Goal: Task Accomplishment & Management: Manage account settings

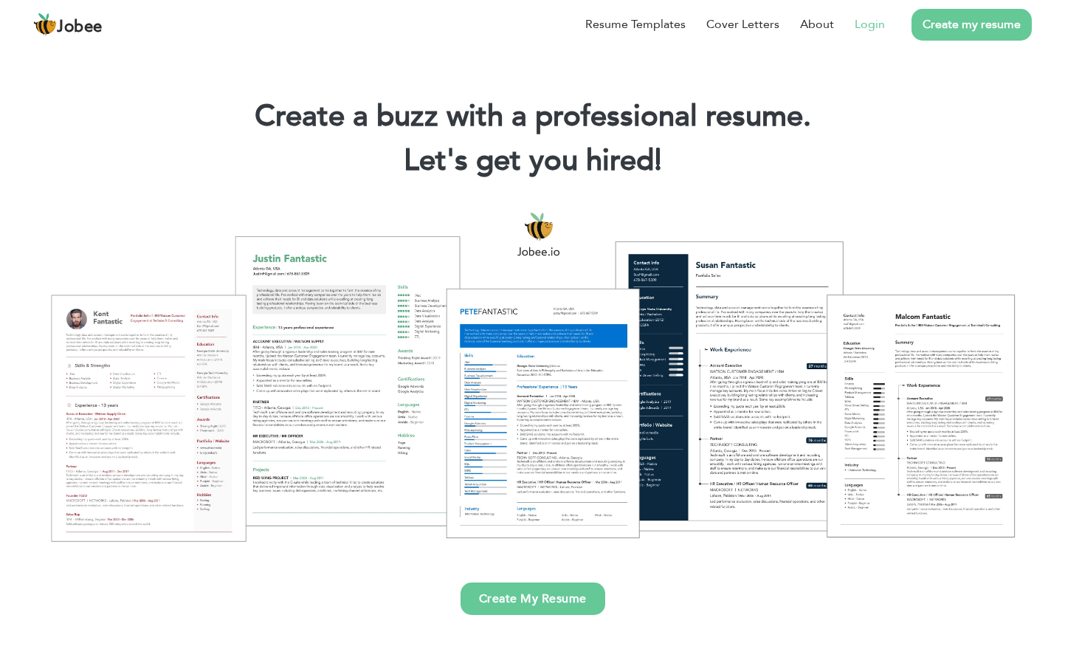
click at [872, 18] on link "Login" at bounding box center [869, 24] width 30 height 18
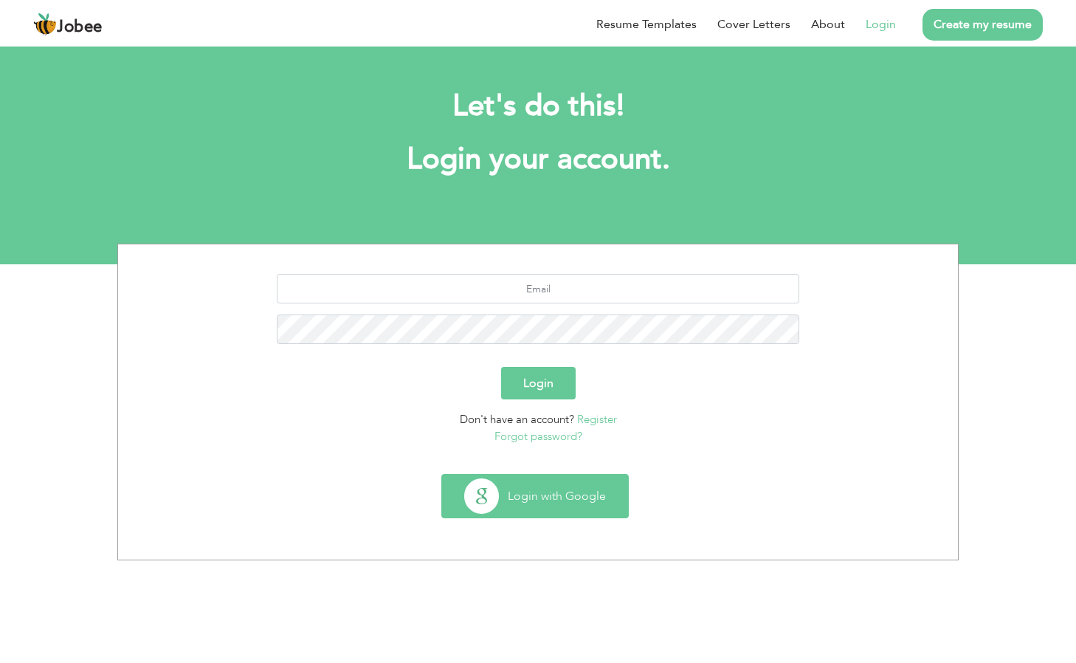
click at [539, 479] on button "Login with Google" at bounding box center [535, 495] width 186 height 43
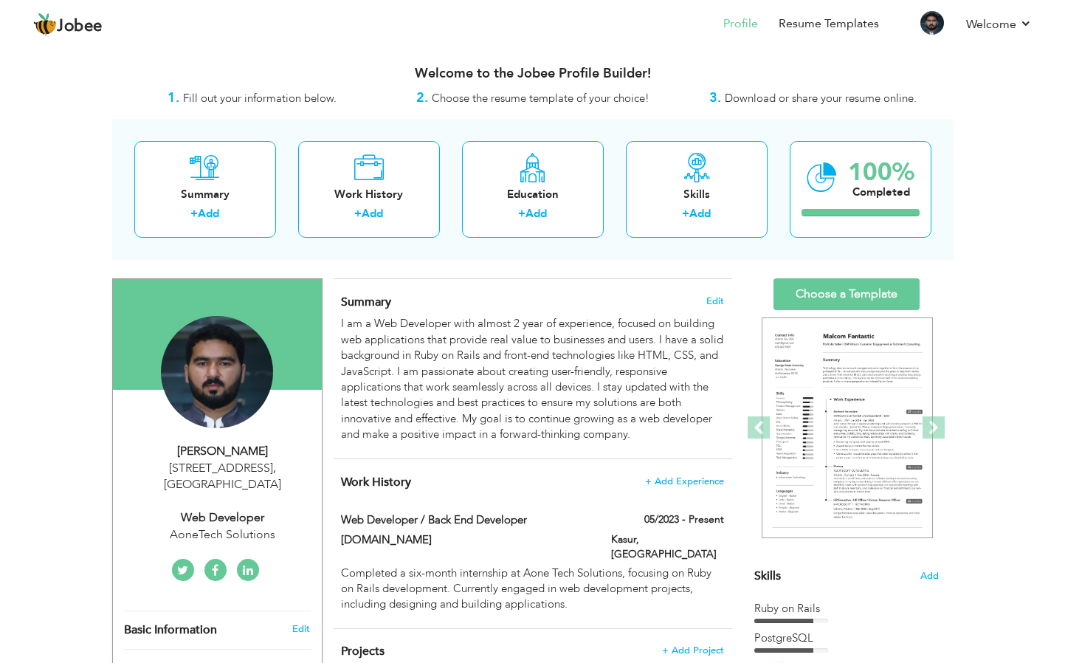
click at [245, 468] on div "7A, Canal Park Gulberg 2 Lahore , Pakistan" at bounding box center [223, 477] width 198 height 34
type input "Adnan"
type input "Naeem"
type input "03021798045"
select select "number:166"
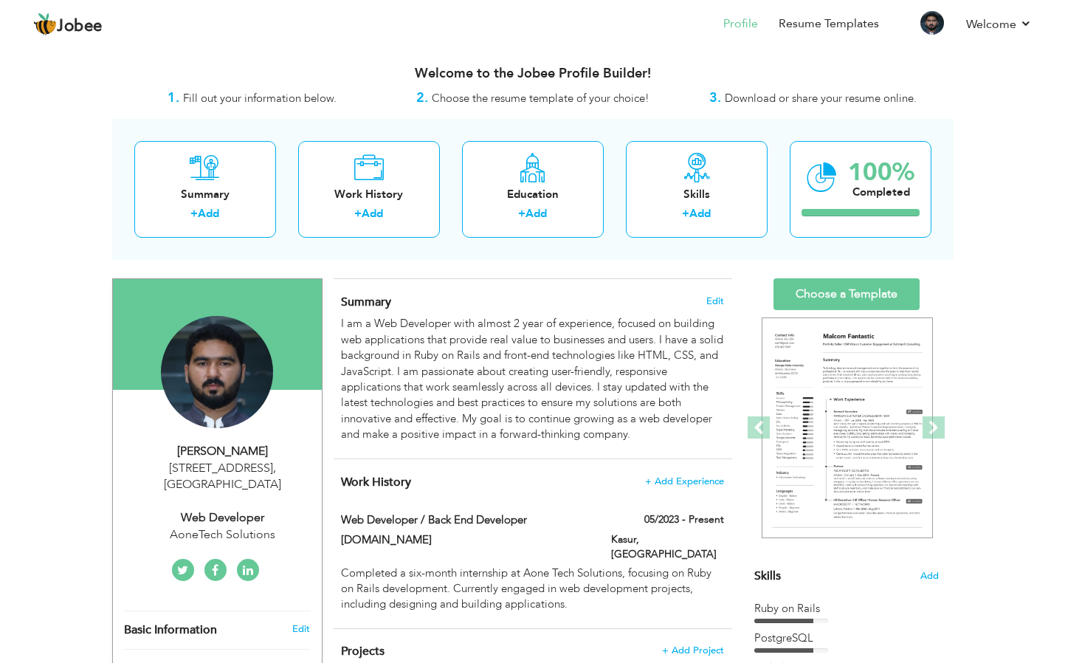
type input "7A, Canal Park Gulberg 2 Lahore"
select select "number:4"
type input "AoneTech Solutions"
type input "Web Developer"
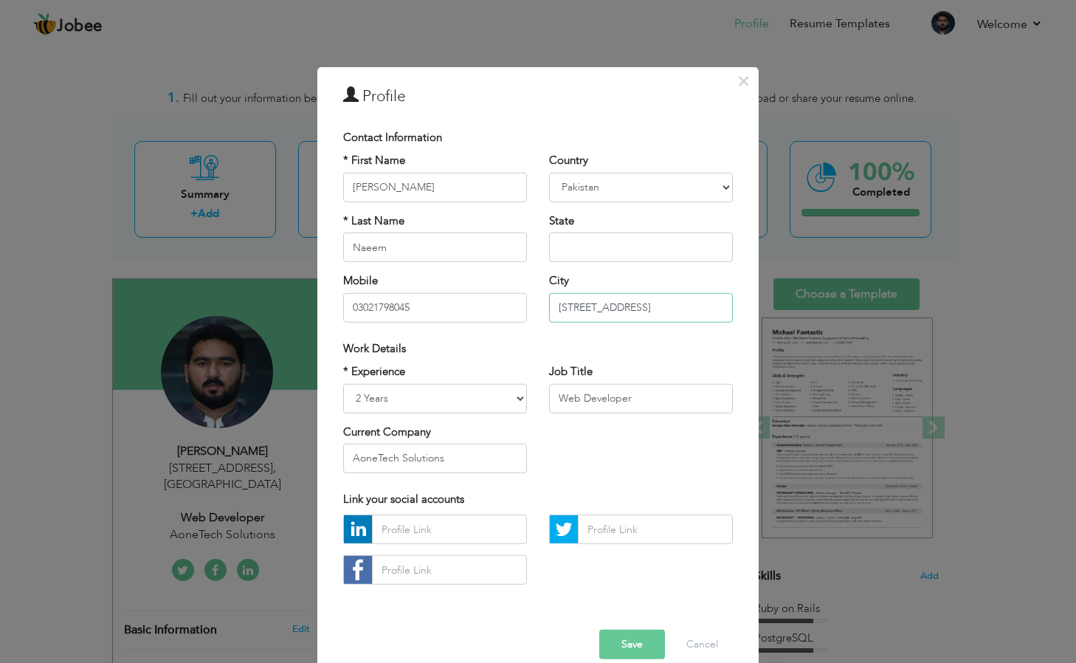
click at [714, 303] on input "7A, Canal Park Gulberg 2 Lahore" at bounding box center [641, 307] width 184 height 30
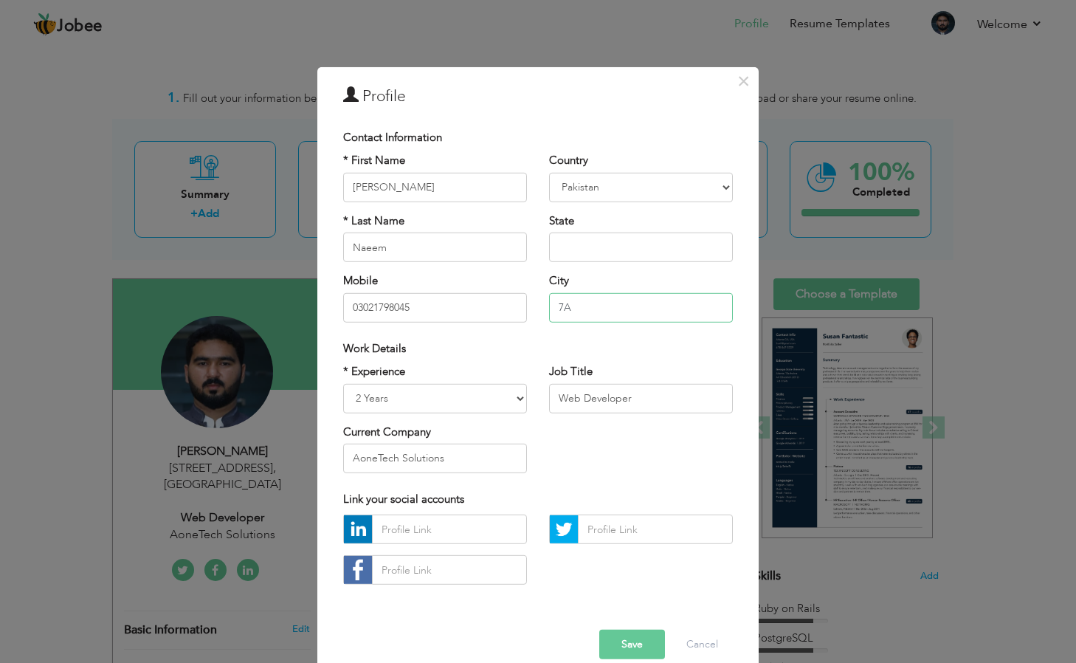
type input "7"
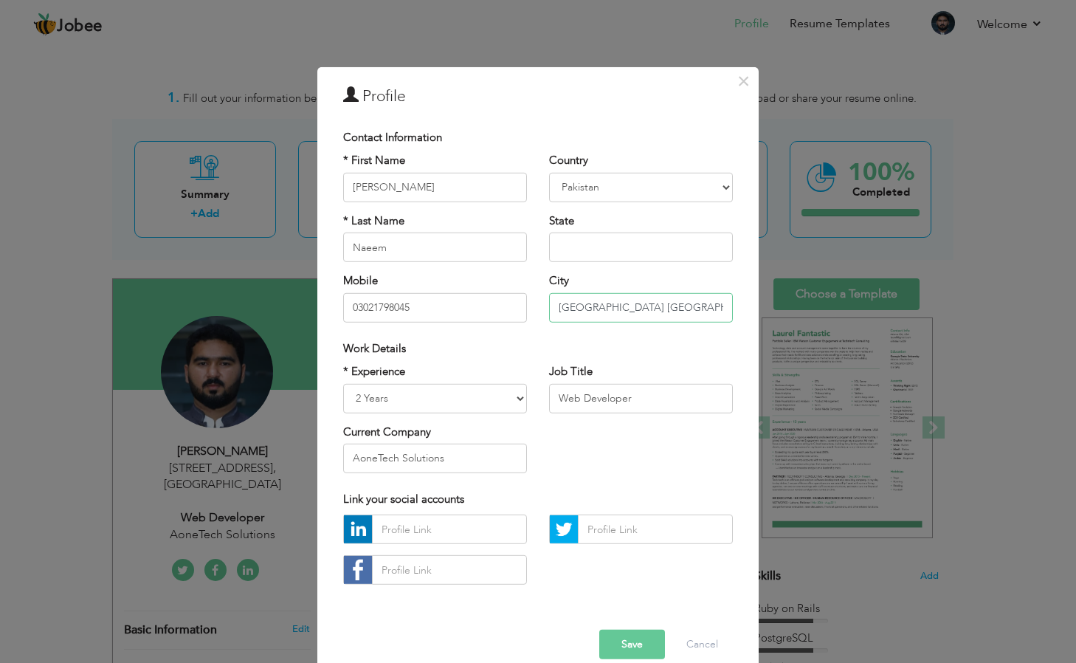
type input "pakhoki tehsil chunian district kasur"
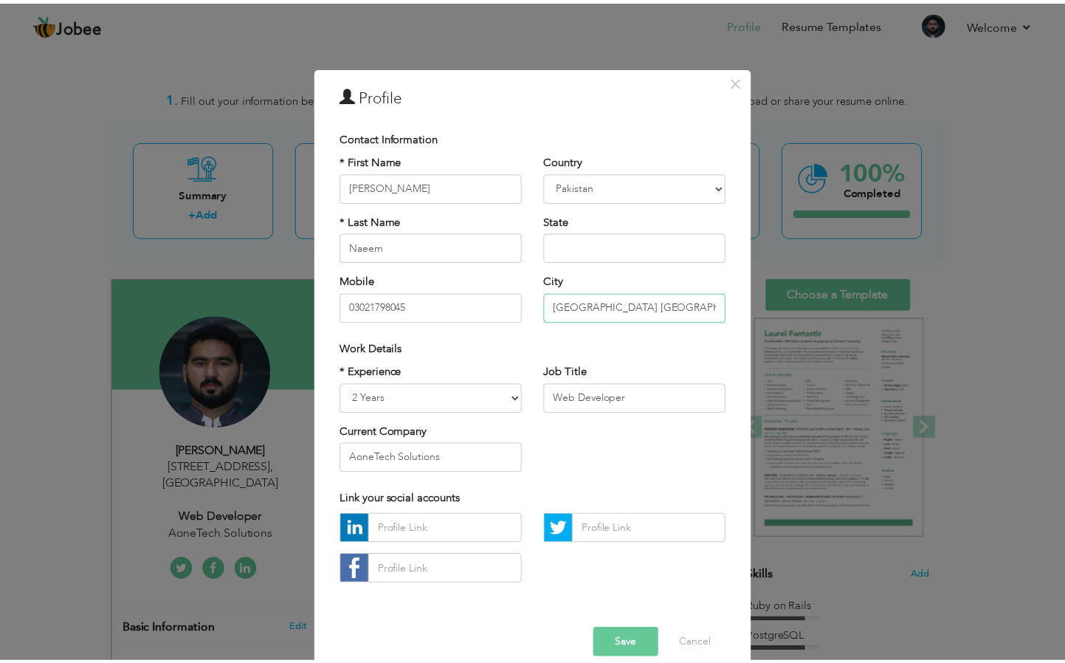
scroll to position [22, 0]
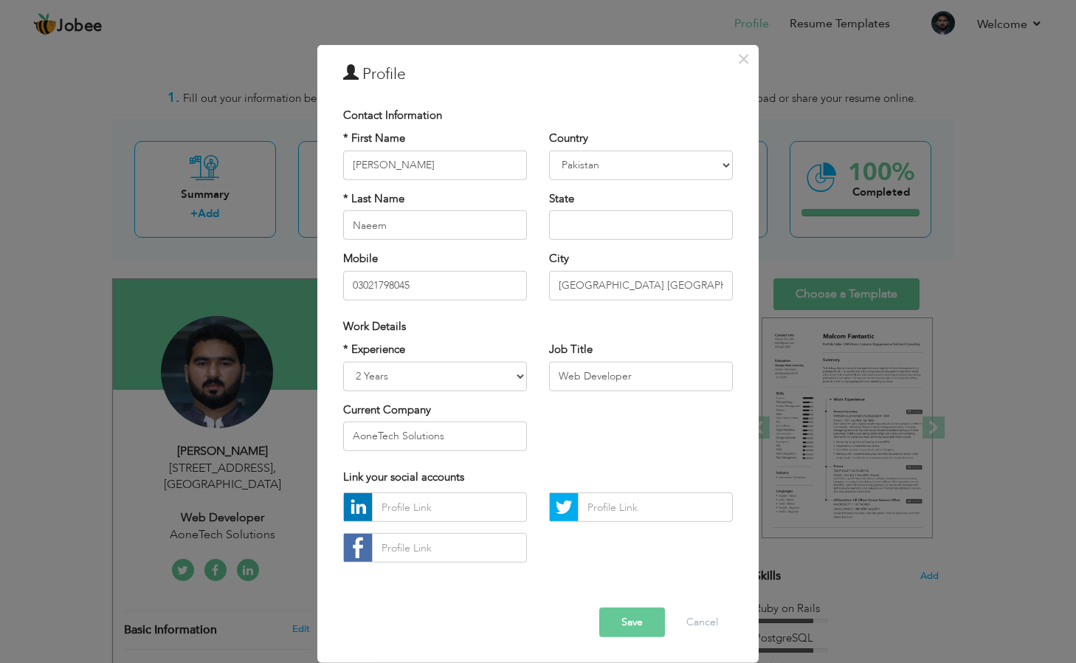
click at [629, 626] on button "Save" at bounding box center [632, 622] width 66 height 30
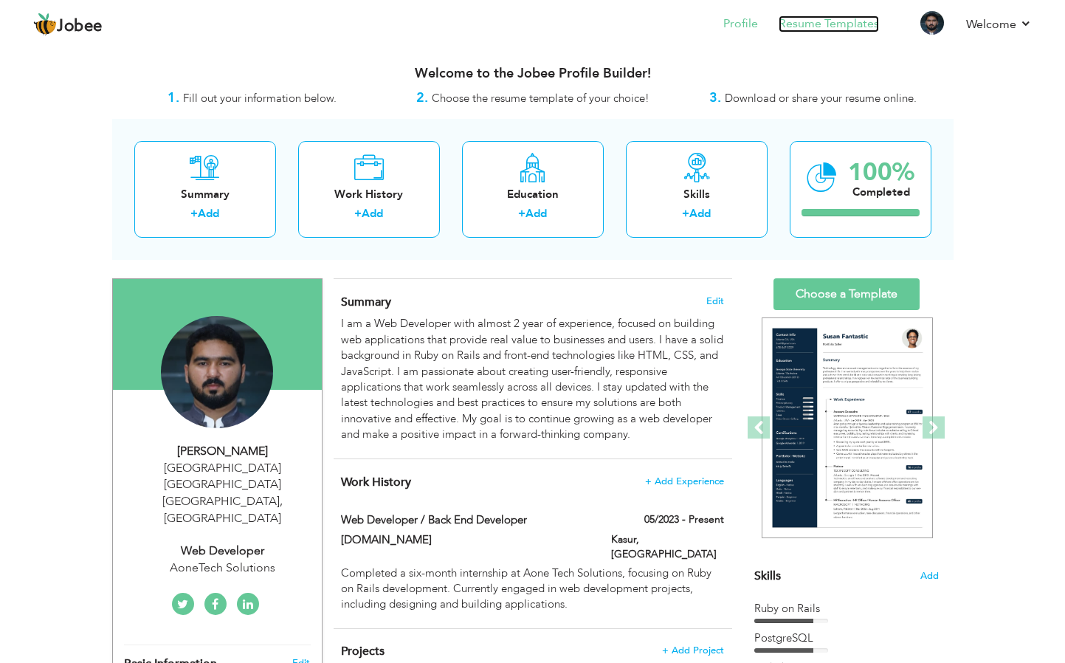
click at [821, 31] on link "Resume Templates" at bounding box center [828, 23] width 100 height 17
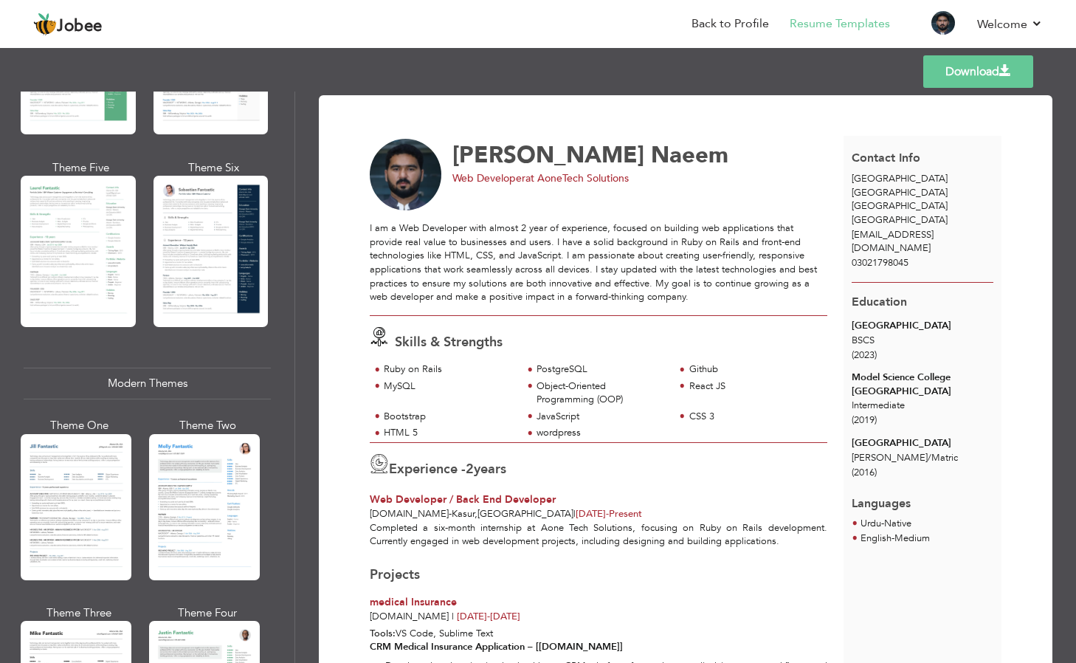
click at [998, 70] on link "Download" at bounding box center [978, 71] width 110 height 32
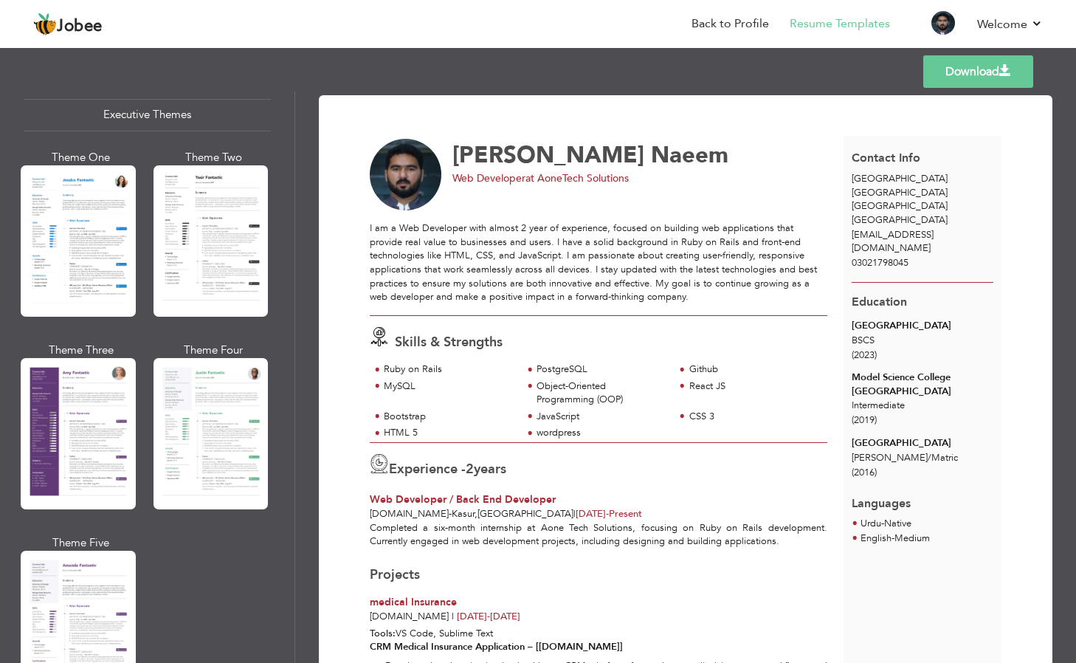
scroll to position [1117, 0]
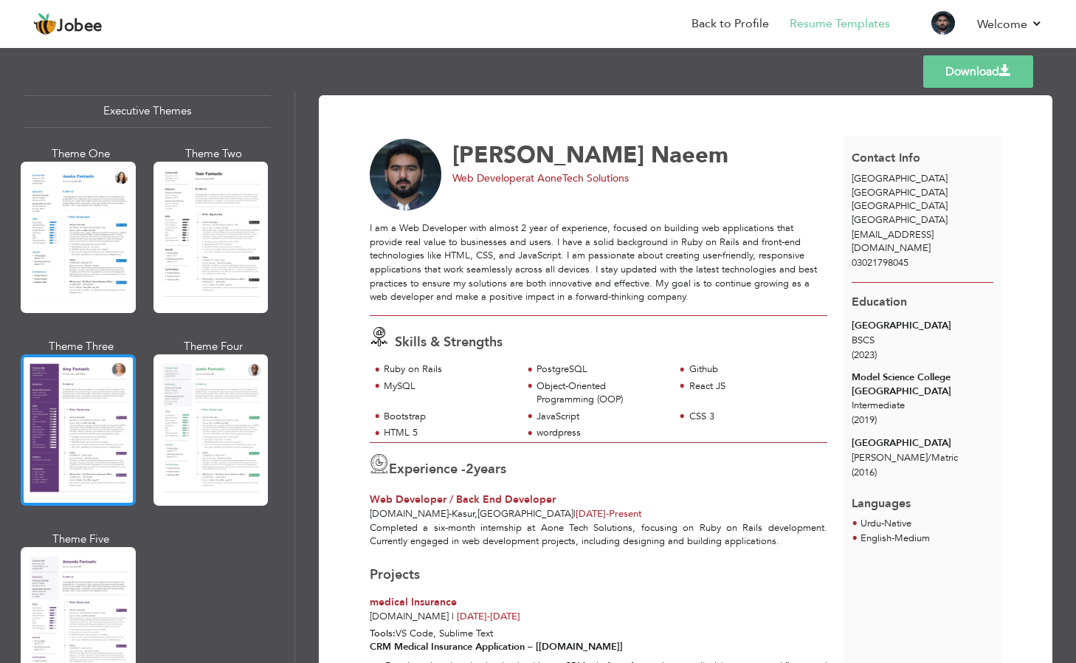
click at [42, 453] on div at bounding box center [78, 429] width 115 height 151
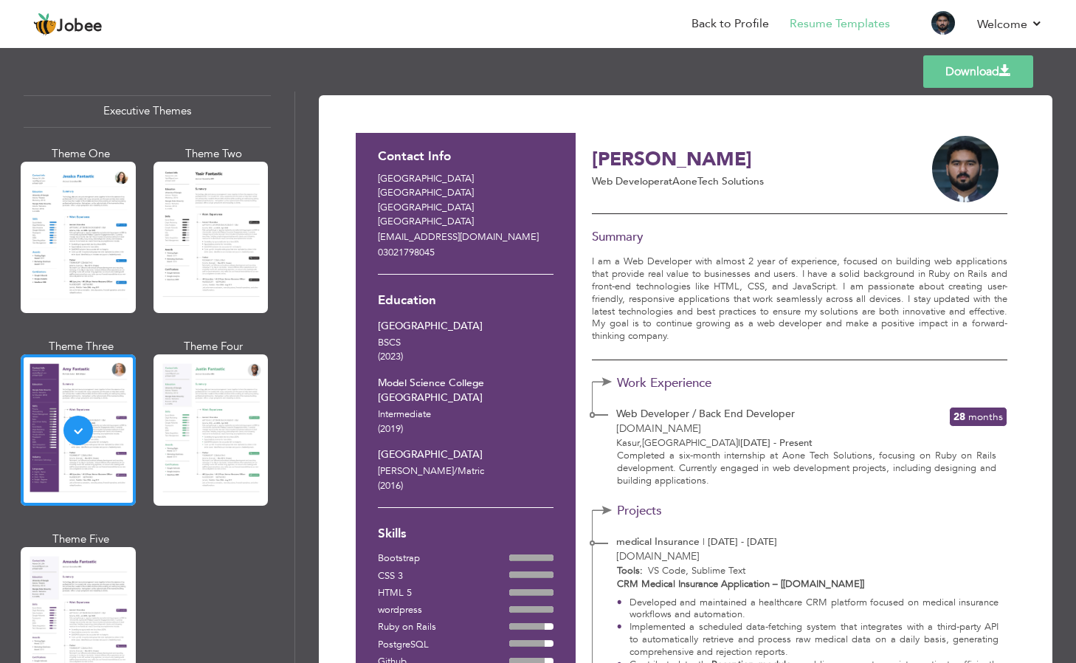
click at [979, 76] on link "Download" at bounding box center [978, 71] width 110 height 32
